Goal: Task Accomplishment & Management: Manage account settings

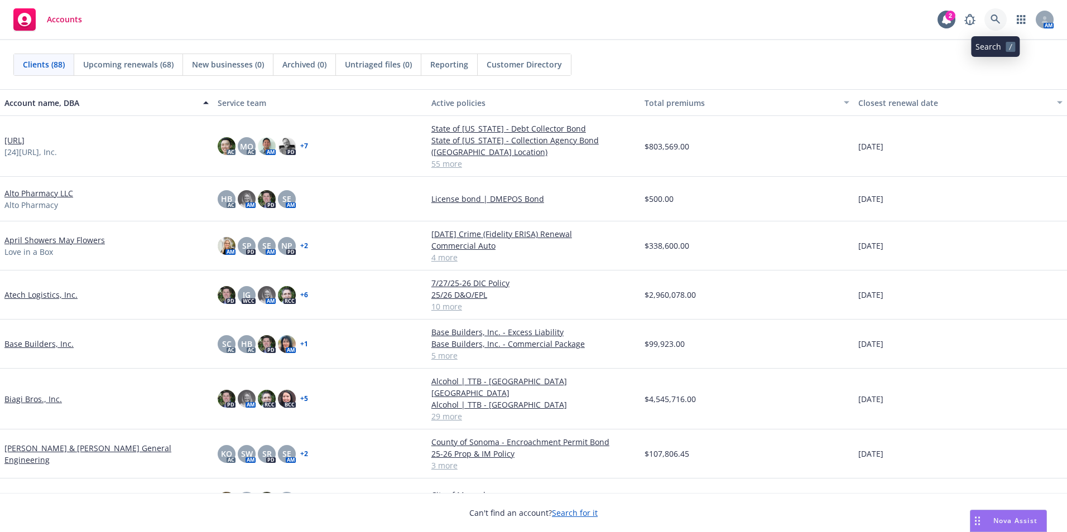
click at [998, 14] on link at bounding box center [996, 19] width 22 height 22
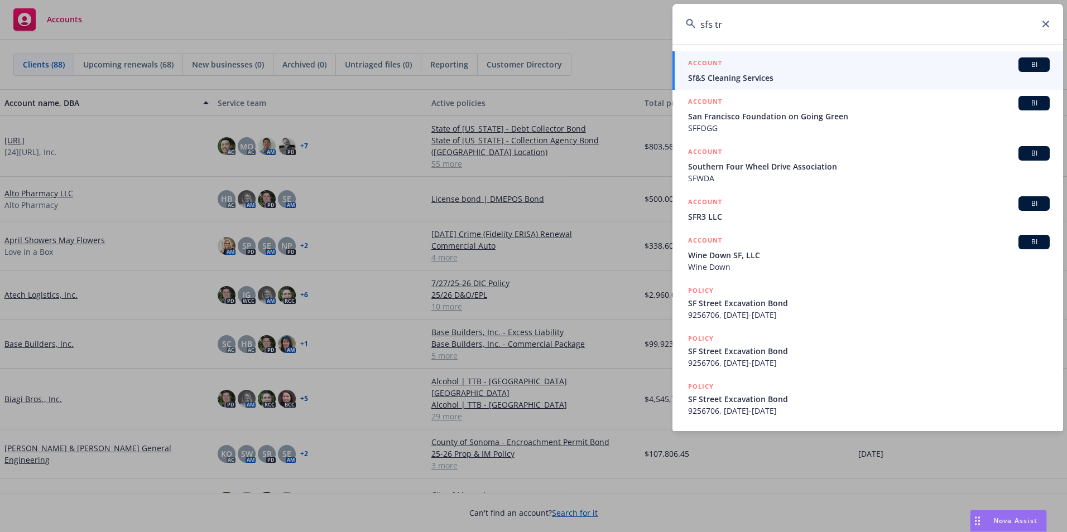
type input "sfs tru"
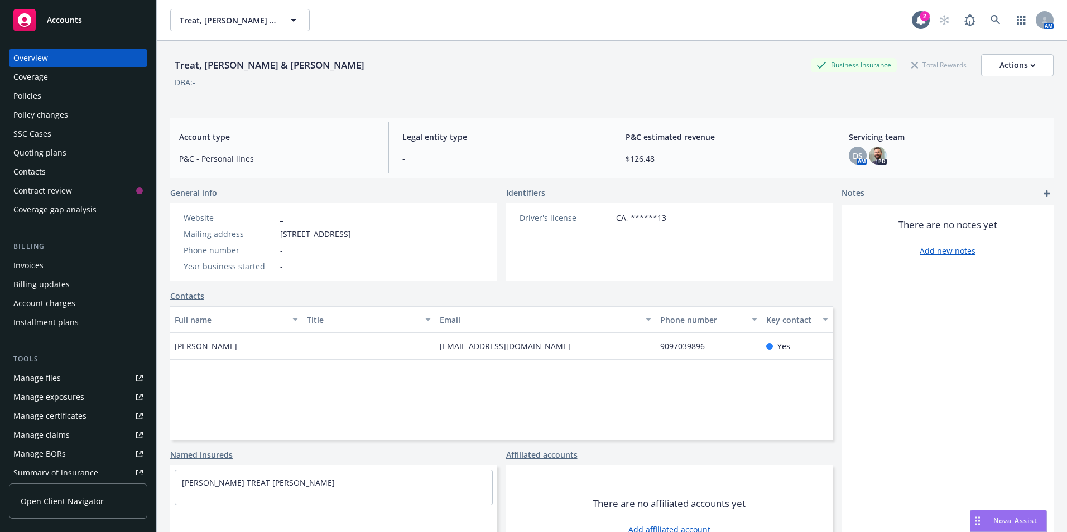
click at [20, 15] on rect at bounding box center [24, 20] width 22 height 22
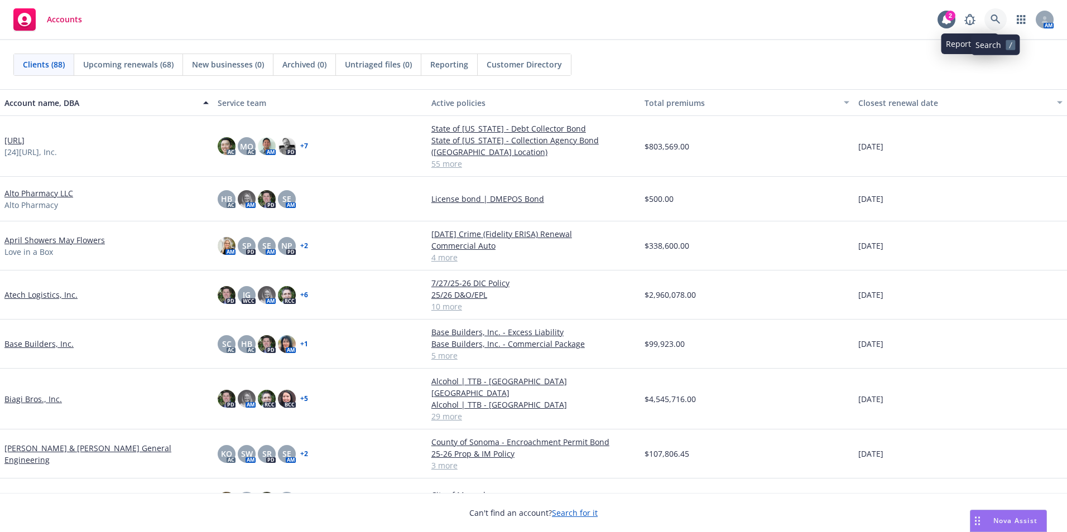
click at [996, 13] on link at bounding box center [996, 19] width 22 height 22
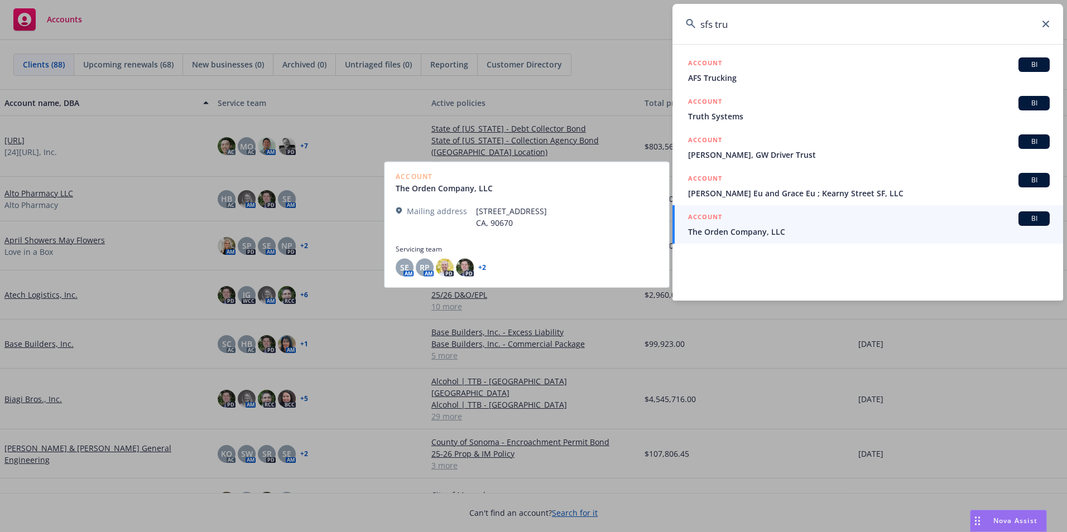
type input "sfs tru"
click at [726, 232] on span "The Orden Company, LLC" at bounding box center [869, 232] width 362 height 12
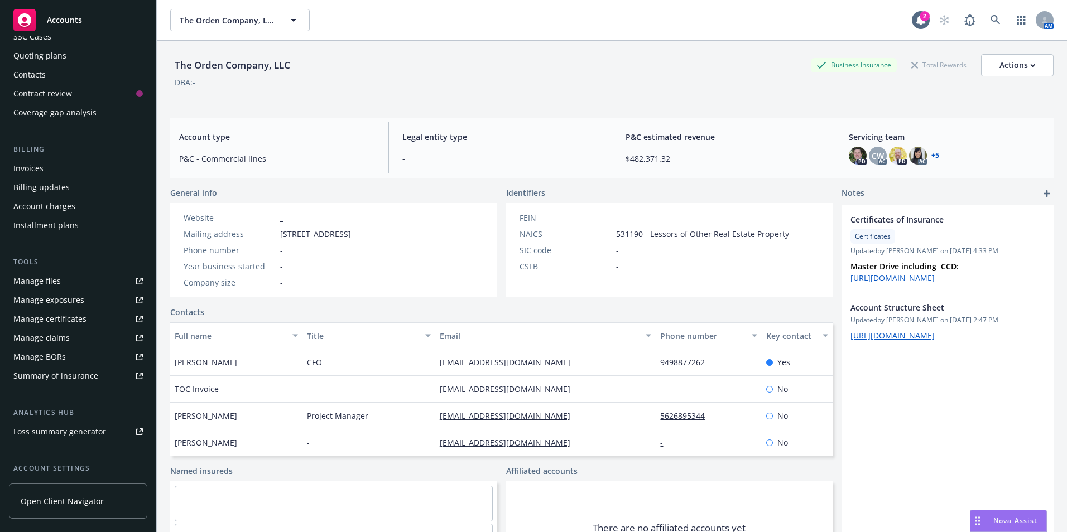
scroll to position [195, 0]
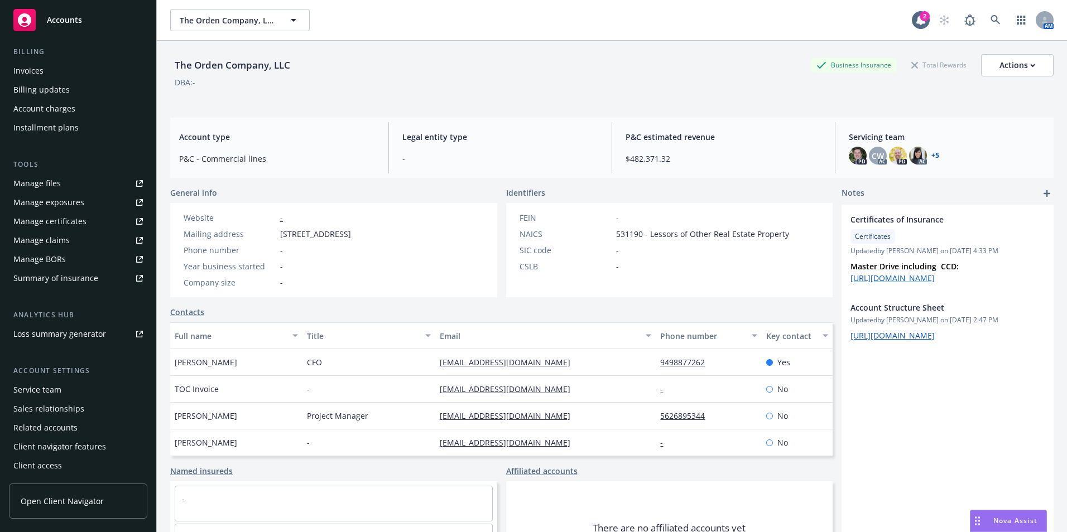
click at [41, 391] on div "Service team" at bounding box center [37, 390] width 48 height 18
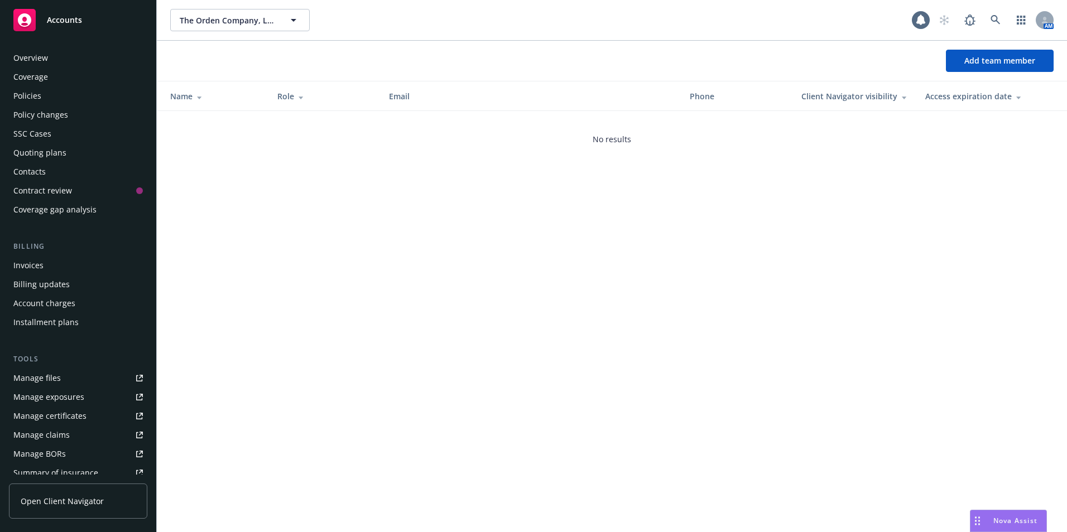
scroll to position [195, 0]
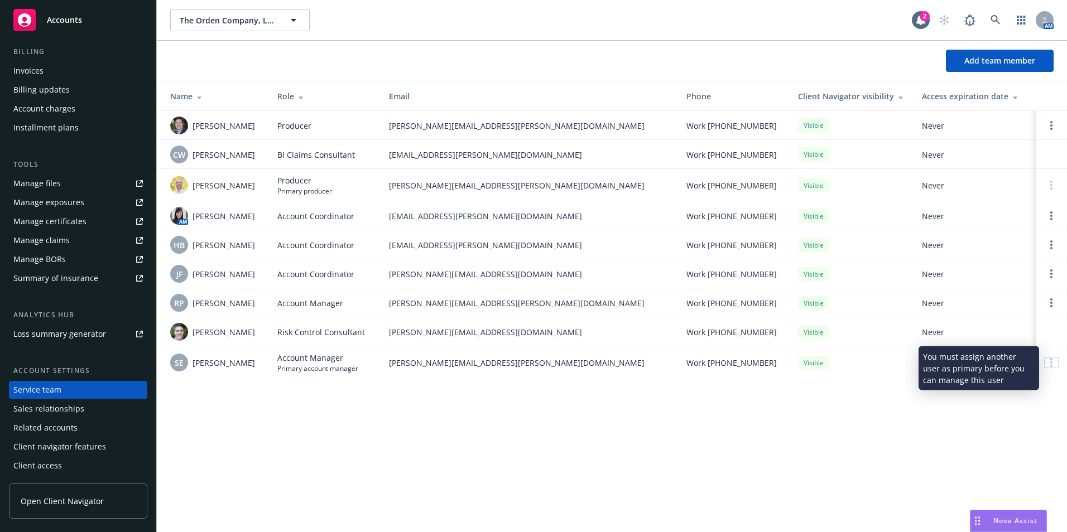
click at [1050, 367] on div at bounding box center [1051, 362] width 13 height 9
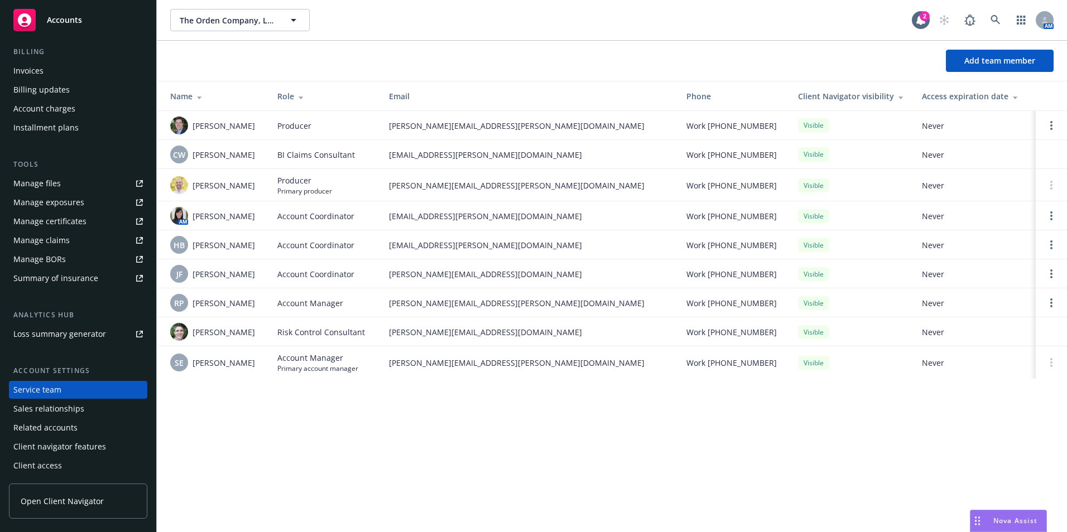
drag, startPoint x: 1050, startPoint y: 370, endPoint x: 914, endPoint y: 457, distance: 161.5
click at [914, 457] on div "The Orden Company, LLC The Orden Company, LLC 2 AM Add team member Name Role Em…" at bounding box center [612, 266] width 910 height 532
drag, startPoint x: 1051, startPoint y: 367, endPoint x: 922, endPoint y: 411, distance: 137.0
click at [922, 411] on div "The Orden Company, LLC The Orden Company, LLC 2 AM Add team member Name Role Em…" at bounding box center [612, 266] width 910 height 532
click at [1053, 309] on link "Open options" at bounding box center [1051, 302] width 13 height 13
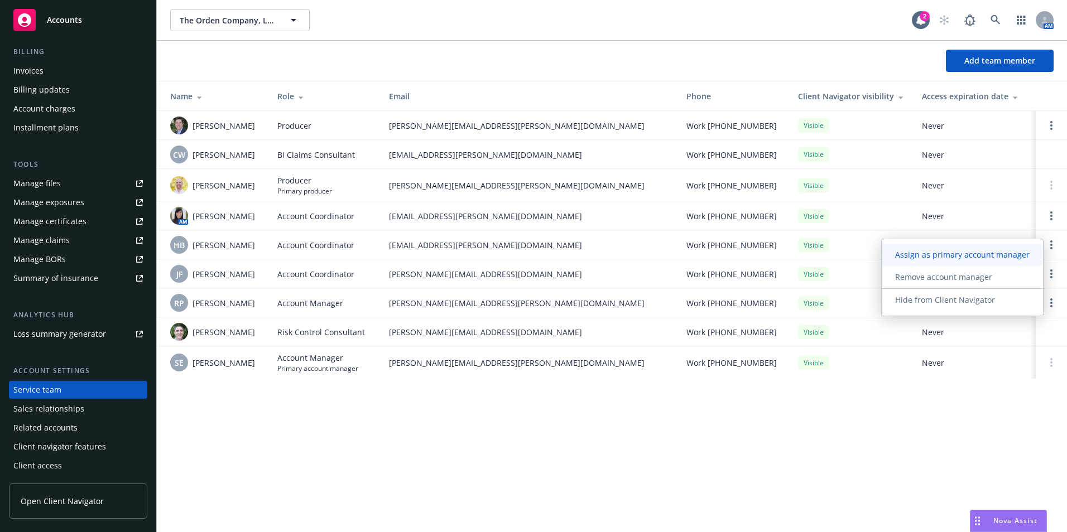
click at [975, 260] on span "Assign as primary account manager" at bounding box center [962, 254] width 161 height 11
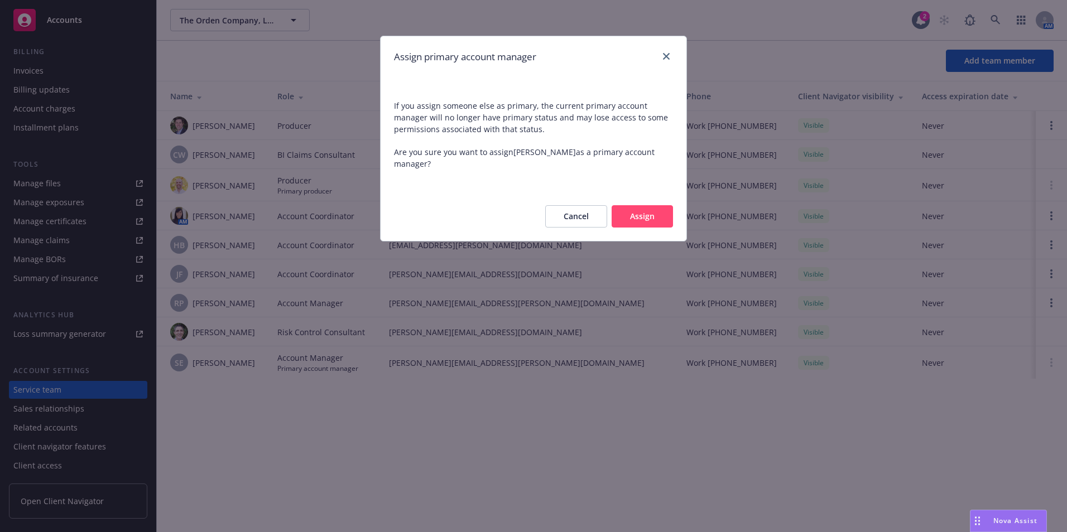
click at [640, 219] on button "Assign" at bounding box center [642, 216] width 61 height 22
